Goal: Task Accomplishment & Management: Manage account settings

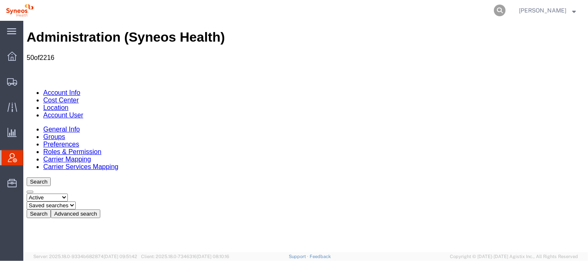
click at [506, 13] on icon at bounding box center [500, 11] width 12 height 12
paste input "56681553"
type input "56681553"
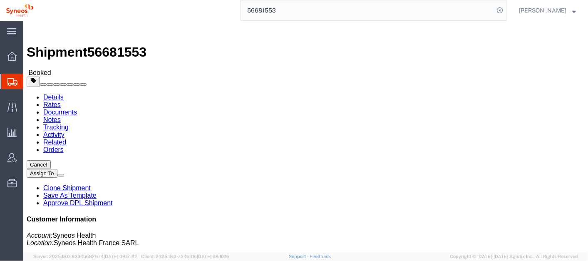
click link "Schedule pickup request"
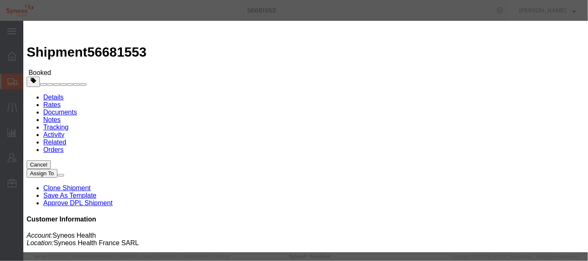
click button "Close"
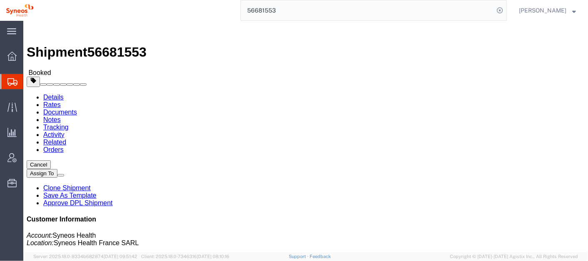
click span "button"
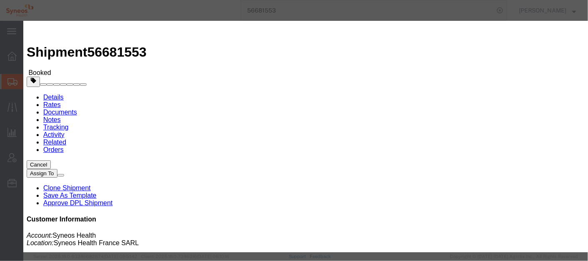
click div "[DATE] 9:00 AM"
type input "10:00 AM"
click button "Apply"
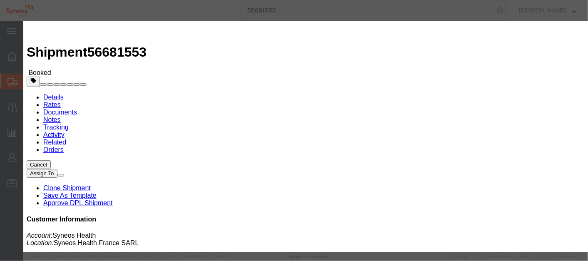
click div "[DATE] 4:00 PM"
click icon
click button "Apply"
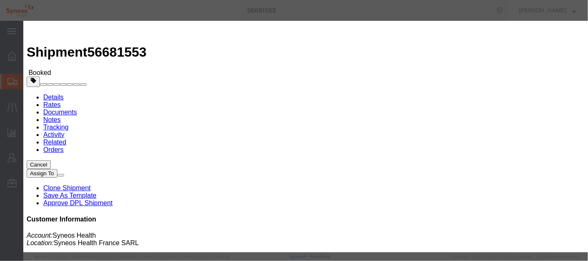
click button "Save"
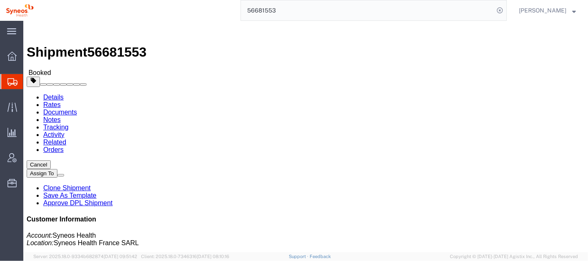
click button "Close"
click span "button"
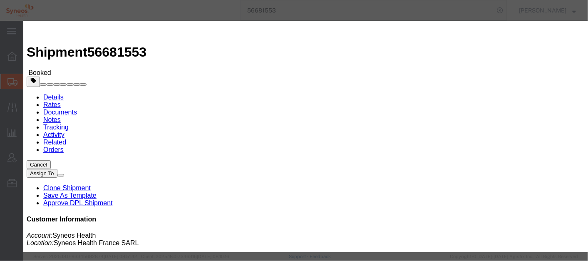
click div "[DATE] 9:00 AM"
type input "11:00 AM"
click icon
click button "Apply"
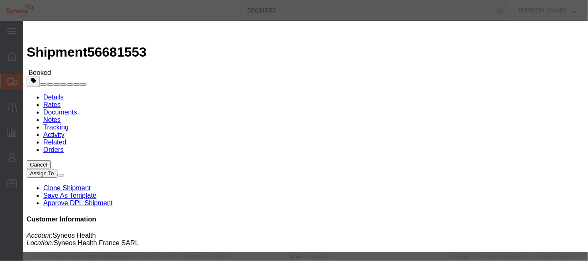
scroll to position [0, 0]
click div "[DATE] 4:00 PM"
click button "Apply"
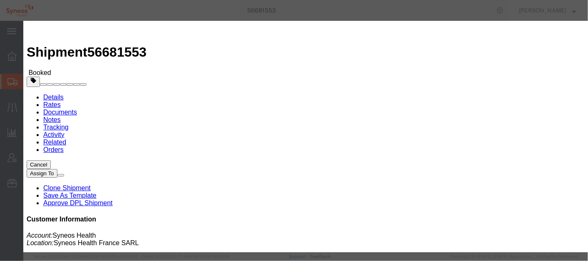
click button "Save"
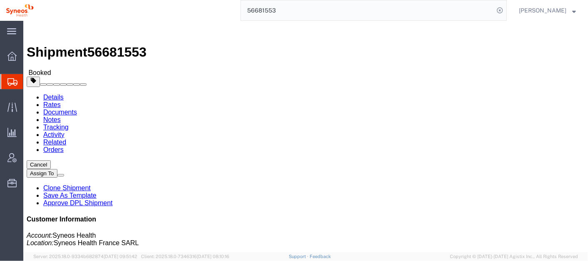
click button "Close"
click span "button"
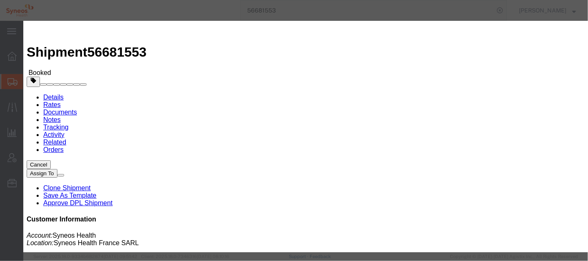
click div "[DATE] 9:00 AM"
type input "12:00 PM"
click icon
click button "Apply"
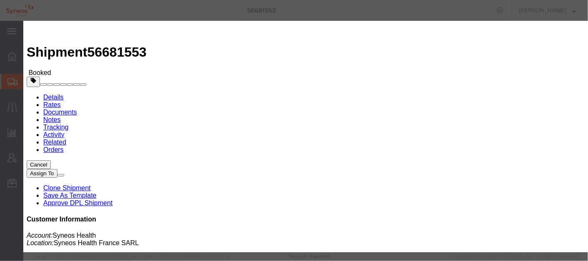
scroll to position [0, 0]
click button "Save"
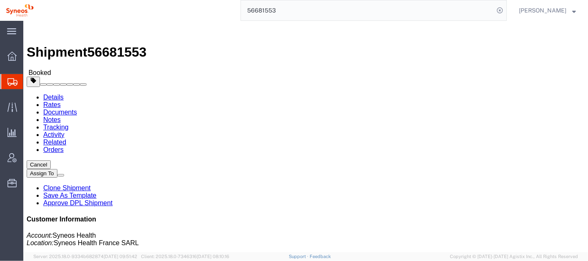
click button "Close"
click span "button"
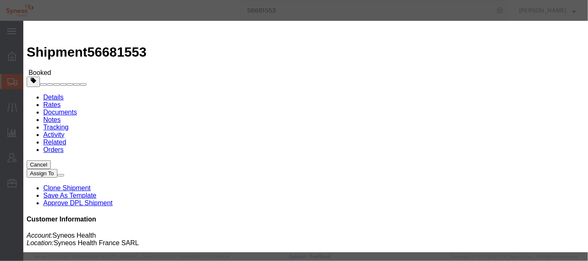
click div "[DATE] 9:00 AM"
type input "11:30 AM"
click icon
click button "Apply"
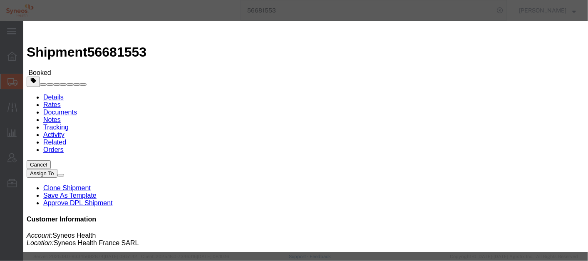
scroll to position [0, 0]
click div "[DATE] 4:00 PM"
type input "5:30 PM"
click icon
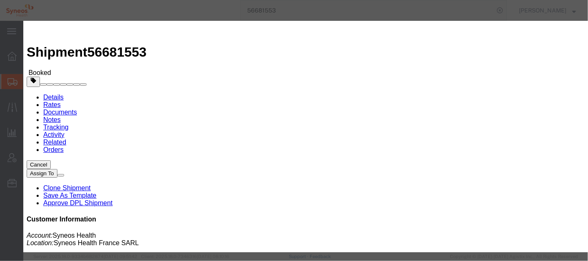
click button "Apply"
click button "Save"
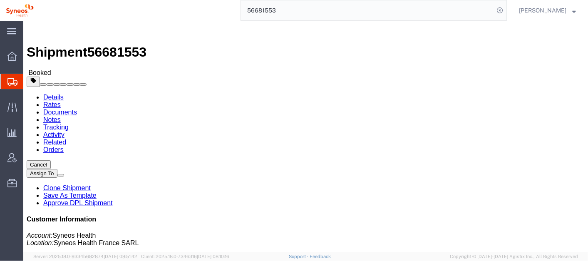
click button "Close"
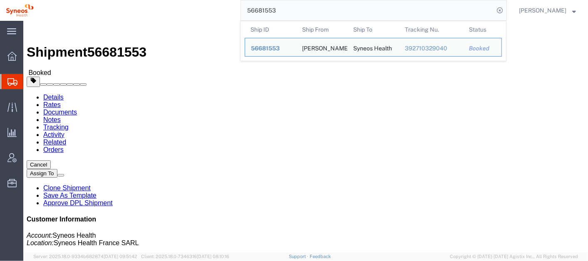
click at [276, 10] on input "56681553" at bounding box center [367, 10] width 253 height 20
click address "[PERSON_NAME] ([PERSON_NAME]) [STREET_ADDRESS] 0039 3355917976 [PERSON_NAME][EM…"
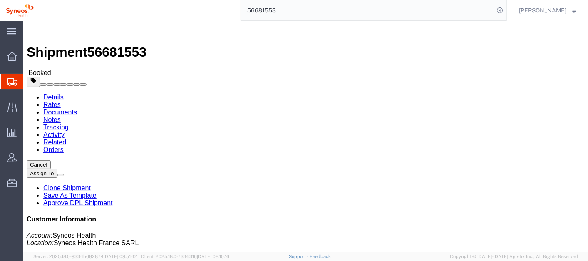
click icon
drag, startPoint x: 24, startPoint y: 115, endPoint x: -2, endPoint y: 93, distance: 34.3
click html "Shipment 56681553 Booked Details Rates Documents Notes Tracking Activity Relate…"
copy address "[STREET_ADDRESS]"
